Goal: Task Accomplishment & Management: Complete application form

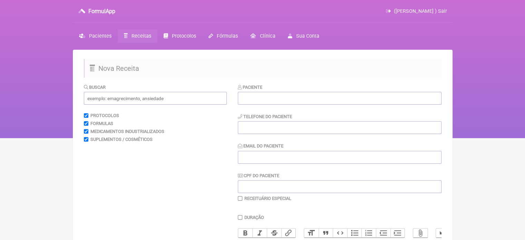
click at [262, 91] on div "Paciente" at bounding box center [340, 94] width 204 height 21
click at [261, 94] on input "text" at bounding box center [340, 98] width 204 height 13
paste input "[PERSON_NAME]"
type input "[PERSON_NAME]"
click at [261, 127] on input "tel" at bounding box center [340, 127] width 204 height 13
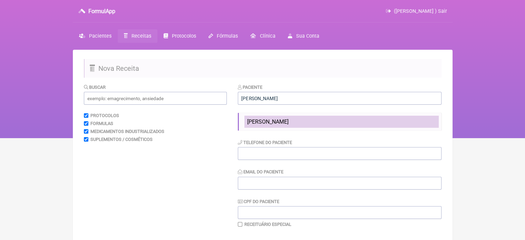
click at [280, 120] on span "[PERSON_NAME]" at bounding box center [267, 121] width 41 height 7
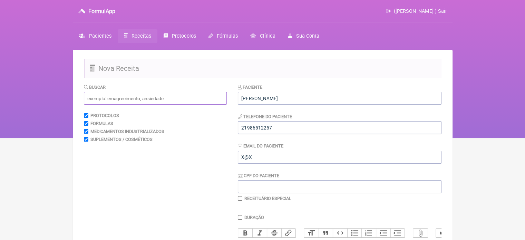
click at [128, 98] on input "text" at bounding box center [155, 98] width 143 height 13
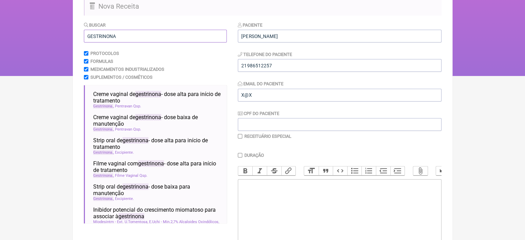
scroll to position [69, 0]
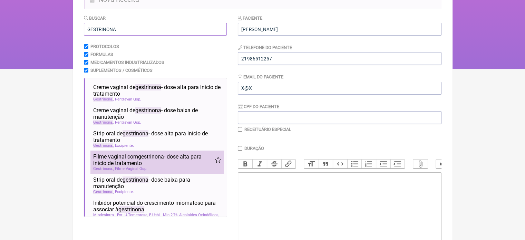
type input "GESTRINONA"
click at [141, 154] on li "Filme vaginal com gestrinona - dose alta para início de tratamento nutrologia n…" at bounding box center [157, 161] width 134 height 23
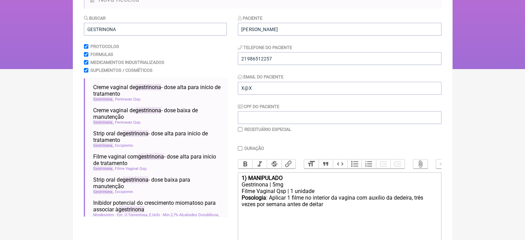
click at [241, 147] on input "Duração" at bounding box center [240, 148] width 4 height 4
checkbox input "true"
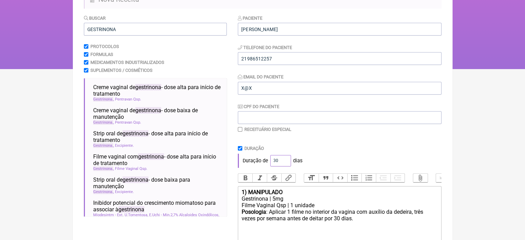
drag, startPoint x: 277, startPoint y: 161, endPoint x: 265, endPoint y: 162, distance: 12.1
click at [265, 162] on div "Duração de 30 dias" at bounding box center [340, 161] width 204 height 14
type input "60"
click at [318, 145] on div "Paciente ANA CRISTINA DA SILVA PEREIRA Telefone do Paciente Email do Paciente C…" at bounding box center [340, 160] width 204 height 292
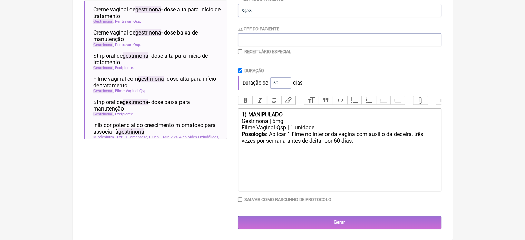
scroll to position [152, 0]
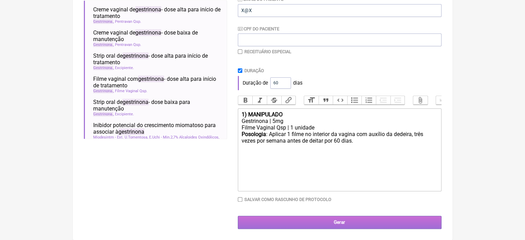
click at [323, 223] on input "Gerar" at bounding box center [340, 222] width 204 height 13
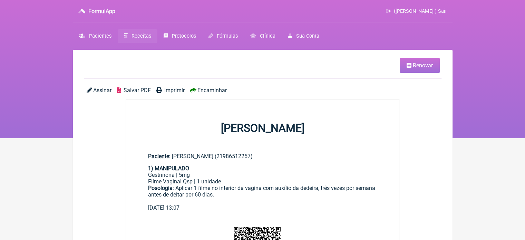
click at [170, 91] on span "Imprimir" at bounding box center [174, 90] width 20 height 7
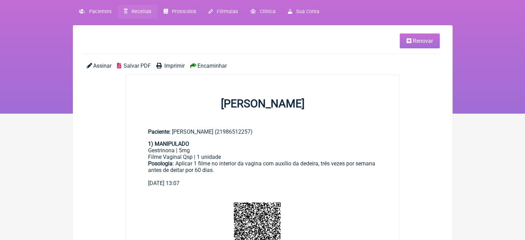
scroll to position [35, 0]
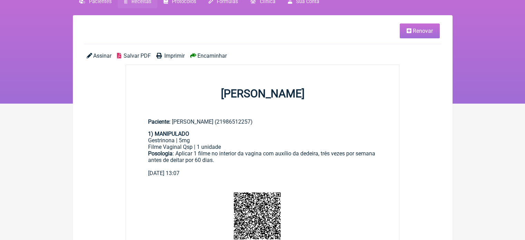
click at [430, 29] on span "Renovar" at bounding box center [423, 31] width 20 height 7
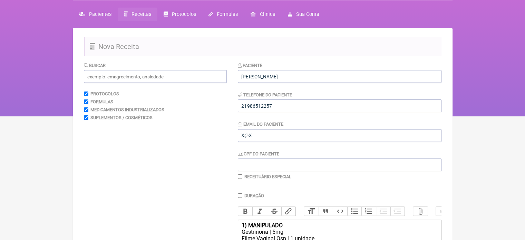
scroll to position [69, 0]
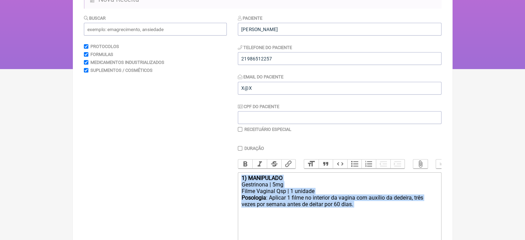
drag, startPoint x: 359, startPoint y: 215, endPoint x: 227, endPoint y: 179, distance: 136.9
click at [226, 179] on form "Buscar Protocolos Formulas Medicamentos Industrializados Suplementos / Cosmétic…" at bounding box center [263, 153] width 358 height 278
type trix-editor "<div><strong>1) MANIPULADO</strong></div><div>Gestrinona | 5mg</div><div>Filme …"
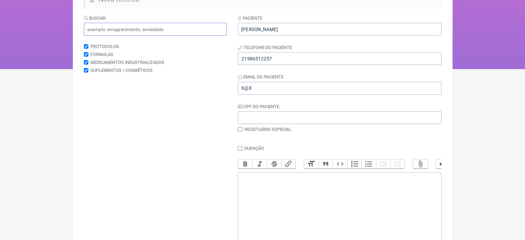
click at [115, 32] on input "text" at bounding box center [155, 29] width 143 height 13
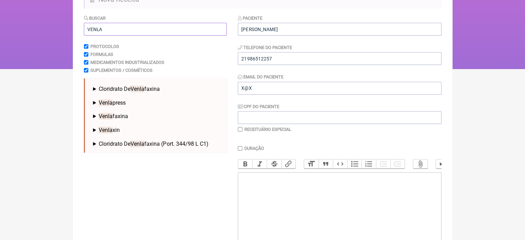
type input "VENLA"
click at [125, 87] on span "Cloridrato De Venla faxina" at bounding box center [129, 89] width 61 height 7
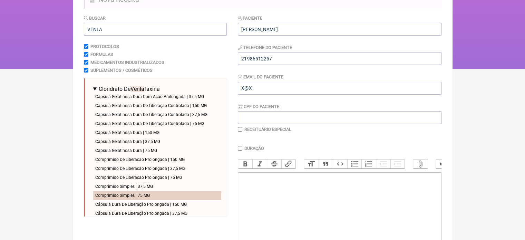
click at [141, 196] on li "Comprimido Simples | 75 MG" at bounding box center [157, 195] width 128 height 9
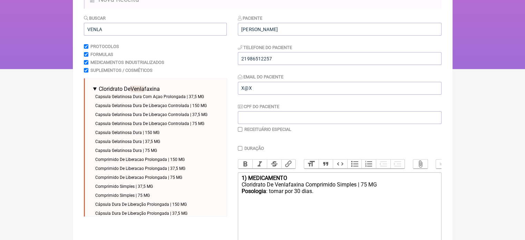
click at [291, 181] on div "1) MEDICAMENTO" at bounding box center [339, 178] width 196 height 7
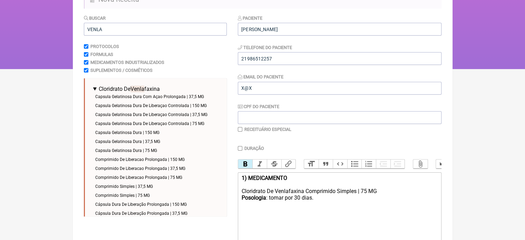
click at [391, 194] on div "Cloridrato De Venlafaxina Comprimido Simples | 75 MG" at bounding box center [339, 191] width 196 height 7
click at [284, 215] on div "Posologia : tomar por 30 dias." at bounding box center [339, 213] width 196 height 13
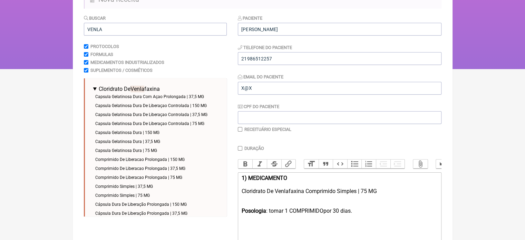
type trix-editor "<div><strong>1) MEDICAMENTO<br></strong><br></div><div>Cloridrato De Venlafaxin…"
click at [241, 127] on input "checkbox" at bounding box center [240, 129] width 4 height 4
checkbox input "true"
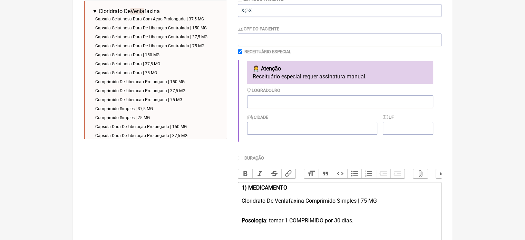
scroll to position [226, 0]
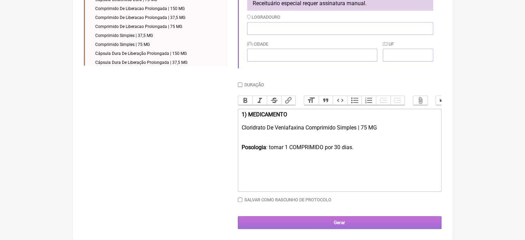
click at [351, 222] on input "Gerar" at bounding box center [340, 222] width 204 height 13
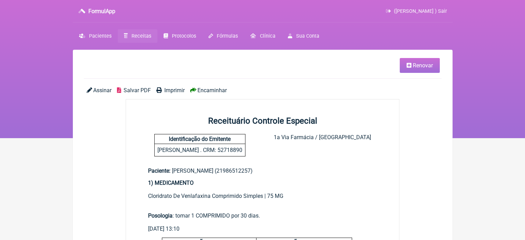
click at [177, 90] on span "Imprimir" at bounding box center [174, 90] width 20 height 7
click at [134, 35] on span "Receitas" at bounding box center [141, 36] width 20 height 6
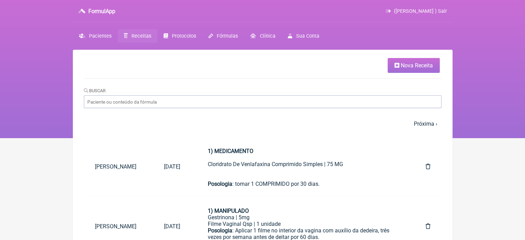
click at [407, 64] on span "Nova Receita" at bounding box center [417, 65] width 32 height 7
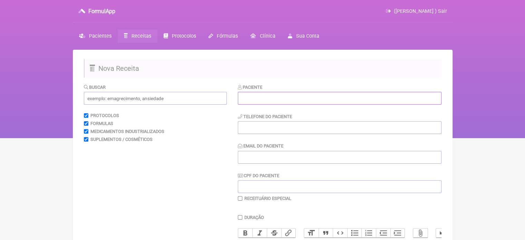
click at [286, 98] on input "text" at bounding box center [340, 98] width 204 height 13
paste input "YNGRID LOPES DA SILVA"
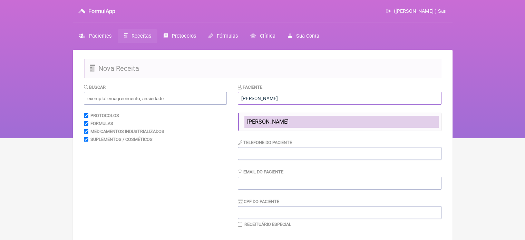
type input "YNGRID LOPES DA SILVA"
click at [277, 120] on span "YNGRID LOPES DA SILVA" at bounding box center [267, 121] width 41 height 7
type input "21998615345"
type input "X@X"
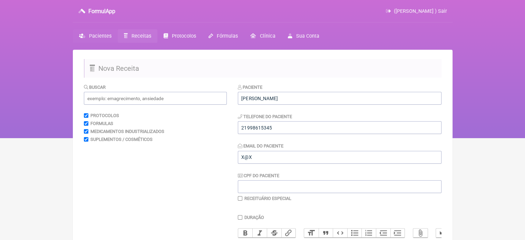
click at [92, 36] on span "Pacientes" at bounding box center [100, 36] width 22 height 6
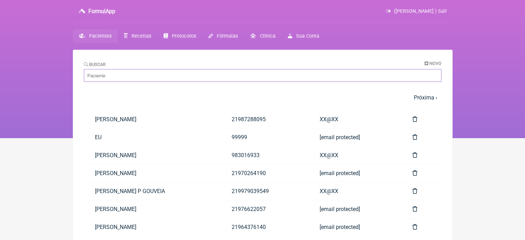
click at [108, 74] on input "Buscar" at bounding box center [263, 75] width 358 height 13
paste input "YNGRID LOPES DA SILVA"
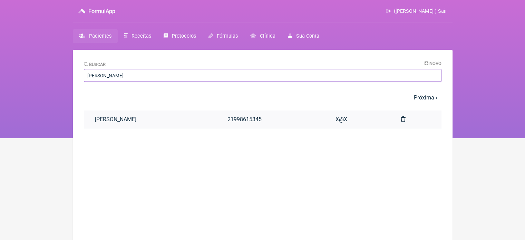
type input "YNGRID LOPES DA SILVA"
click at [140, 115] on link "YNGRID LOPES DA SILVA" at bounding box center [150, 119] width 133 height 18
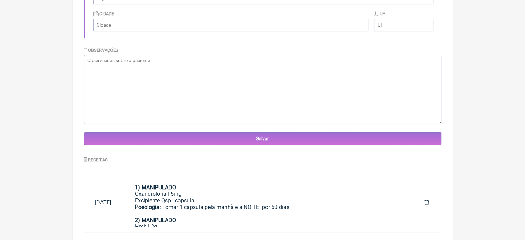
scroll to position [206, 0]
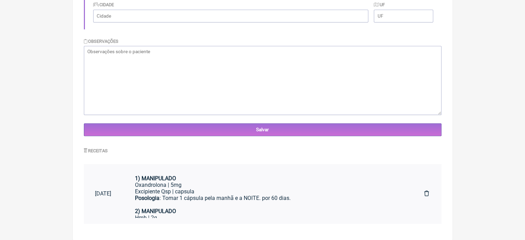
click at [261, 200] on div "Posologia : Tomar 1 cápsula pela manhã e a NOITE. por 60 dias." at bounding box center [268, 201] width 267 height 13
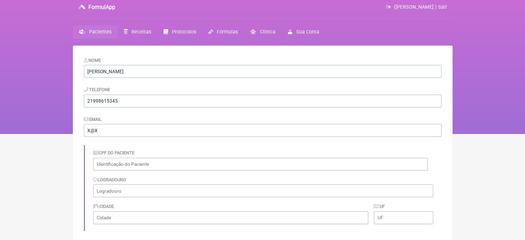
scroll to position [0, 0]
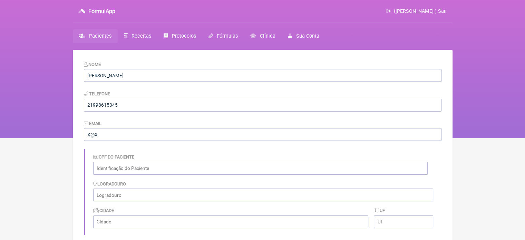
click at [98, 32] on link "Pacientes" at bounding box center [95, 35] width 45 height 13
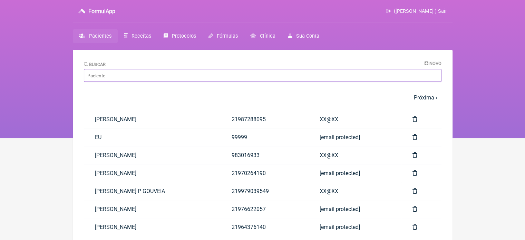
click at [114, 74] on input "Buscar" at bounding box center [263, 75] width 358 height 13
paste input "JOELMA REGINA LOPES"
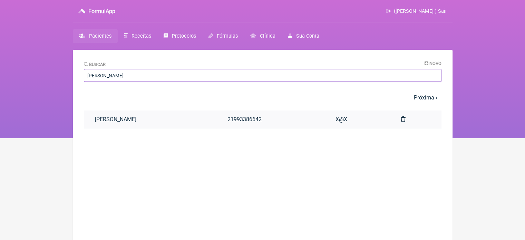
type input "JOELMA REGINA LOPES"
click at [316, 114] on link "21993386642" at bounding box center [270, 119] width 108 height 18
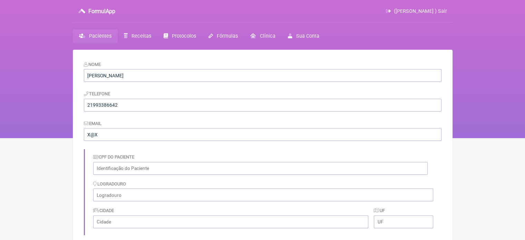
click at [97, 36] on span "Pacientes" at bounding box center [100, 36] width 22 height 6
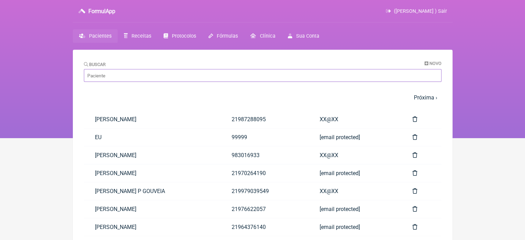
click at [121, 77] on input "Buscar" at bounding box center [263, 75] width 358 height 13
paste input "ARIADNE PESSANHA DE DEUS"
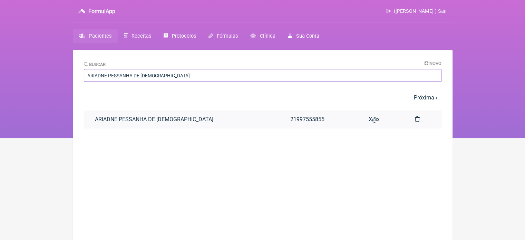
type input "ARIADNE PESSANHA DE DEUS"
click at [148, 118] on link "ARIADNE PESSANHA DE DEUS" at bounding box center [182, 119] width 196 height 18
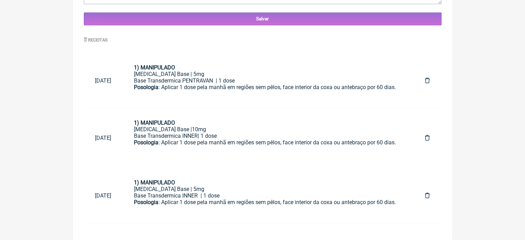
scroll to position [325, 0]
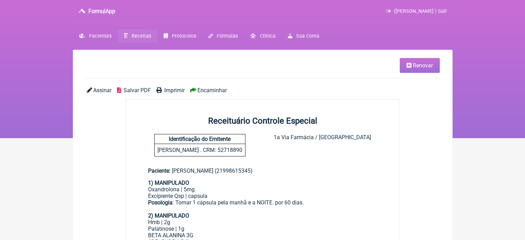
click at [415, 67] on span "Renovar" at bounding box center [423, 65] width 20 height 7
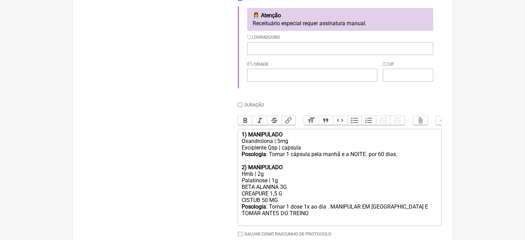
scroll to position [207, 0]
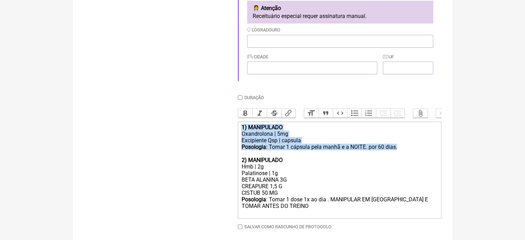
drag, startPoint x: 405, startPoint y: 156, endPoint x: 226, endPoint y: 129, distance: 180.7
click at [226, 132] on form "Buscar Protocolos Formulas Medicamentos Industrializados Suplementos / Cosmétic…" at bounding box center [263, 65] width 358 height 379
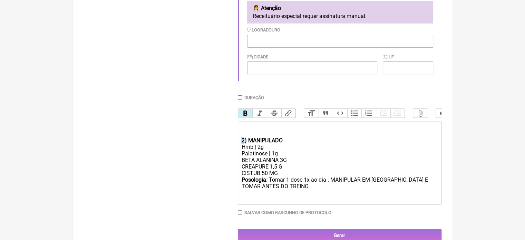
click at [242, 144] on strong "2) MANIPULADO" at bounding box center [261, 140] width 41 height 7
click at [257, 150] on div "Hmb | 2g" at bounding box center [339, 147] width 196 height 7
type trix-editor "<div><br><br></div><div><strong>1) MANIPULADO</strong></div><div>Hmb | 3g</div>…"
click at [238, 98] on input "Duração" at bounding box center [240, 97] width 4 height 4
checkbox input "true"
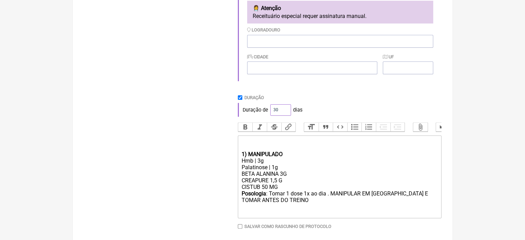
drag, startPoint x: 276, startPoint y: 110, endPoint x: 269, endPoint y: 110, distance: 7.3
click at [269, 110] on div "Duração de 30 dias" at bounding box center [340, 110] width 204 height 14
type input "60"
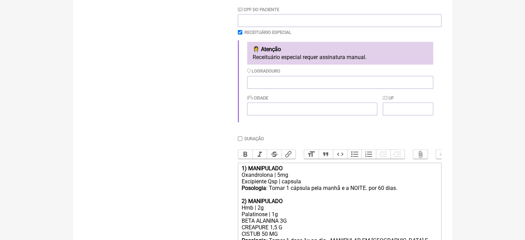
scroll to position [87, 0]
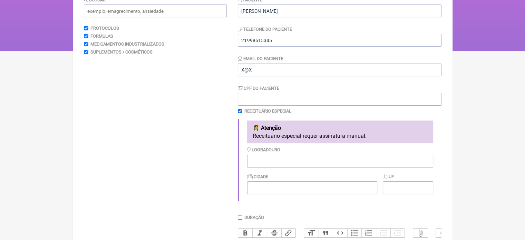
drag, startPoint x: 241, startPoint y: 111, endPoint x: 252, endPoint y: 115, distance: 11.7
click at [241, 111] on input "checkbox" at bounding box center [240, 111] width 4 height 4
checkbox input "false"
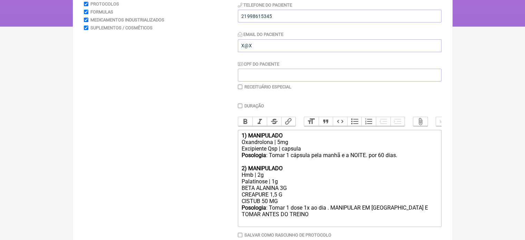
scroll to position [153, 0]
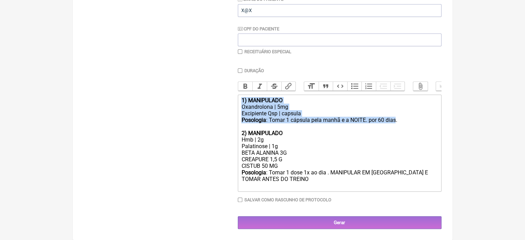
drag, startPoint x: 395, startPoint y: 121, endPoint x: 237, endPoint y: 96, distance: 160.4
click at [237, 96] on form "Buscar Protocolos Formulas Medicamentos Industrializados Suplementos / Cosmétic…" at bounding box center [263, 83] width 358 height 292
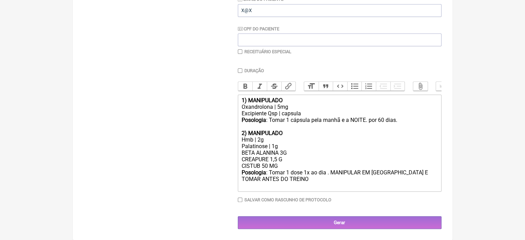
type trix-editor "<div>.<br><br></div><div><strong>2) MANIPULADO</strong></div><div>Hmb | 2g</div…"
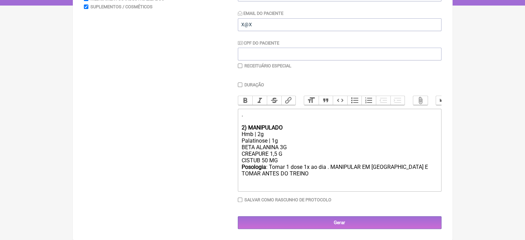
click at [243, 82] on div "Duração" at bounding box center [340, 84] width 204 height 5
click at [238, 82] on input "Duração" at bounding box center [240, 84] width 4 height 4
checkbox input "true"
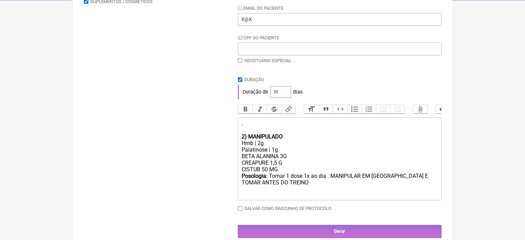
drag, startPoint x: 278, startPoint y: 93, endPoint x: 257, endPoint y: 91, distance: 21.1
click at [260, 92] on div "Duração de 30 dias" at bounding box center [340, 92] width 204 height 14
type input "60"
click at [336, 94] on div "Duração de 60 dias" at bounding box center [340, 92] width 204 height 14
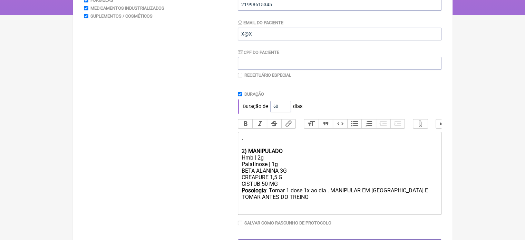
scroll to position [138, 0]
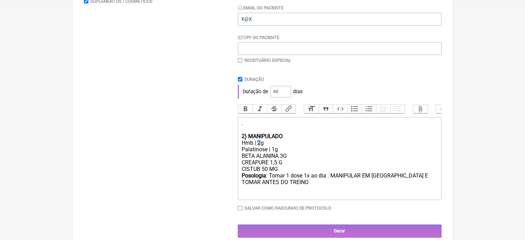
click at [258, 146] on div "Hmb | 2g" at bounding box center [339, 142] width 196 height 7
type trix-editor "<div>.<br><br></div><div><strong>2) MANIPULADO</strong></div><div>Hmb | 3g</div…"
click at [328, 153] on div "Palatinose | 1g" at bounding box center [339, 149] width 196 height 7
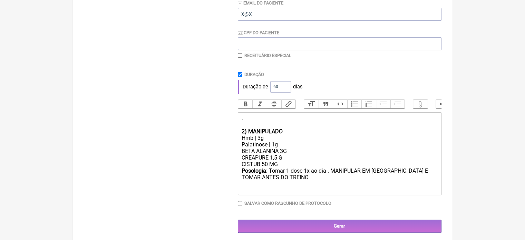
scroll to position [152, 0]
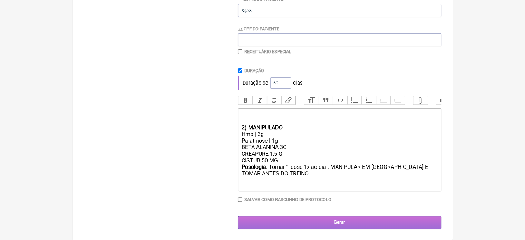
click at [309, 222] on input "Gerar" at bounding box center [340, 222] width 204 height 13
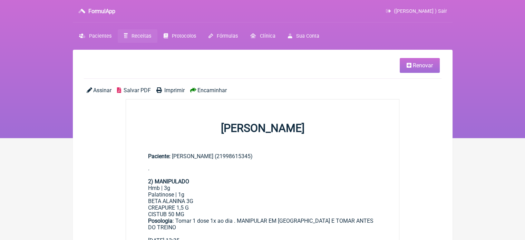
click at [174, 91] on span "Imprimir" at bounding box center [174, 90] width 20 height 7
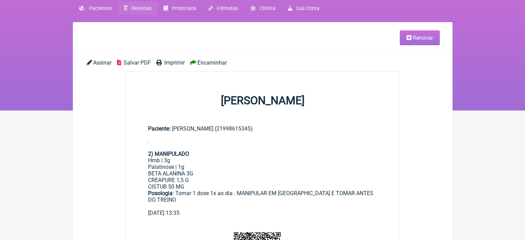
scroll to position [69, 0]
